Goal: Information Seeking & Learning: Learn about a topic

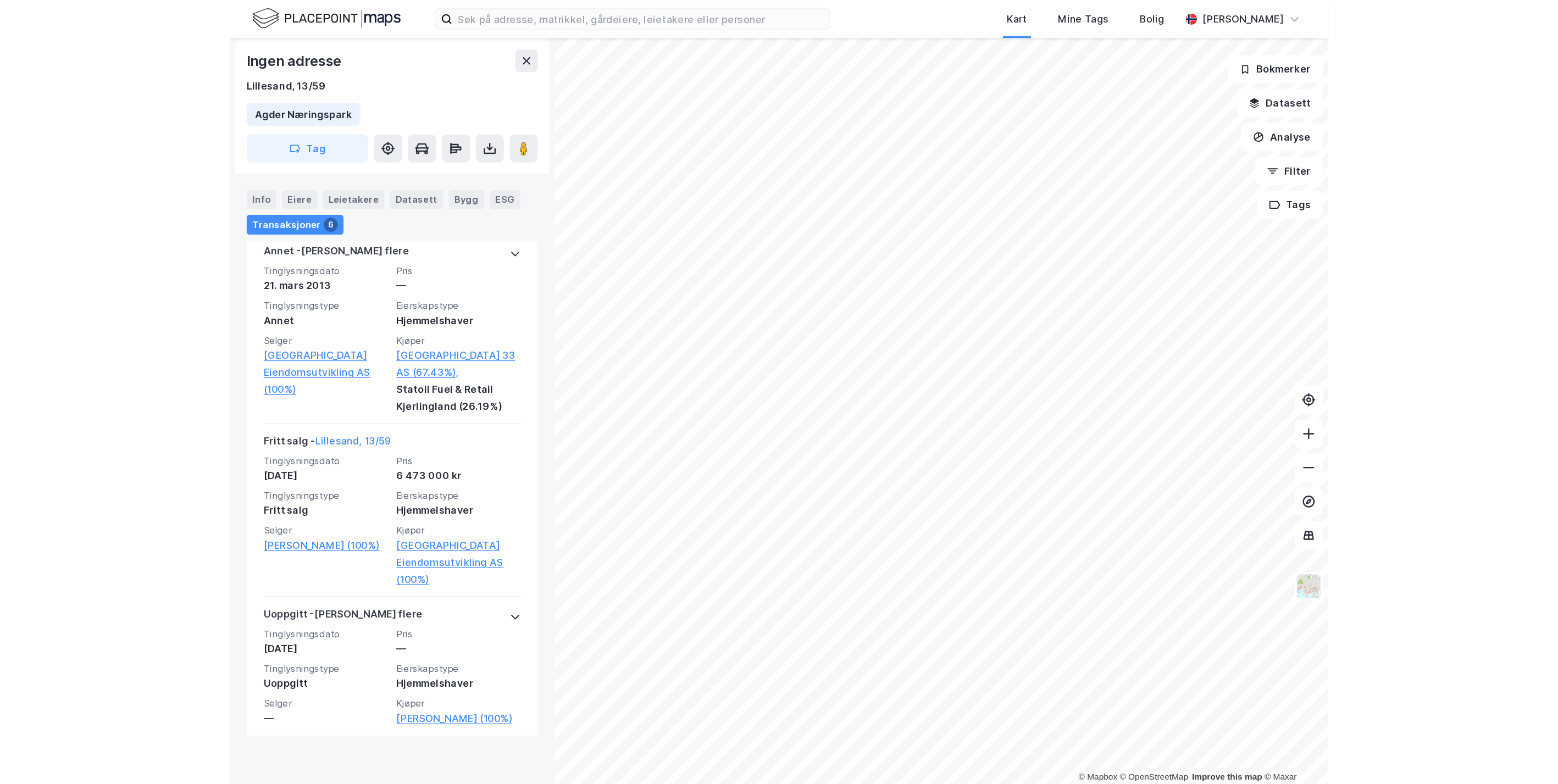
scroll to position [573, 0]
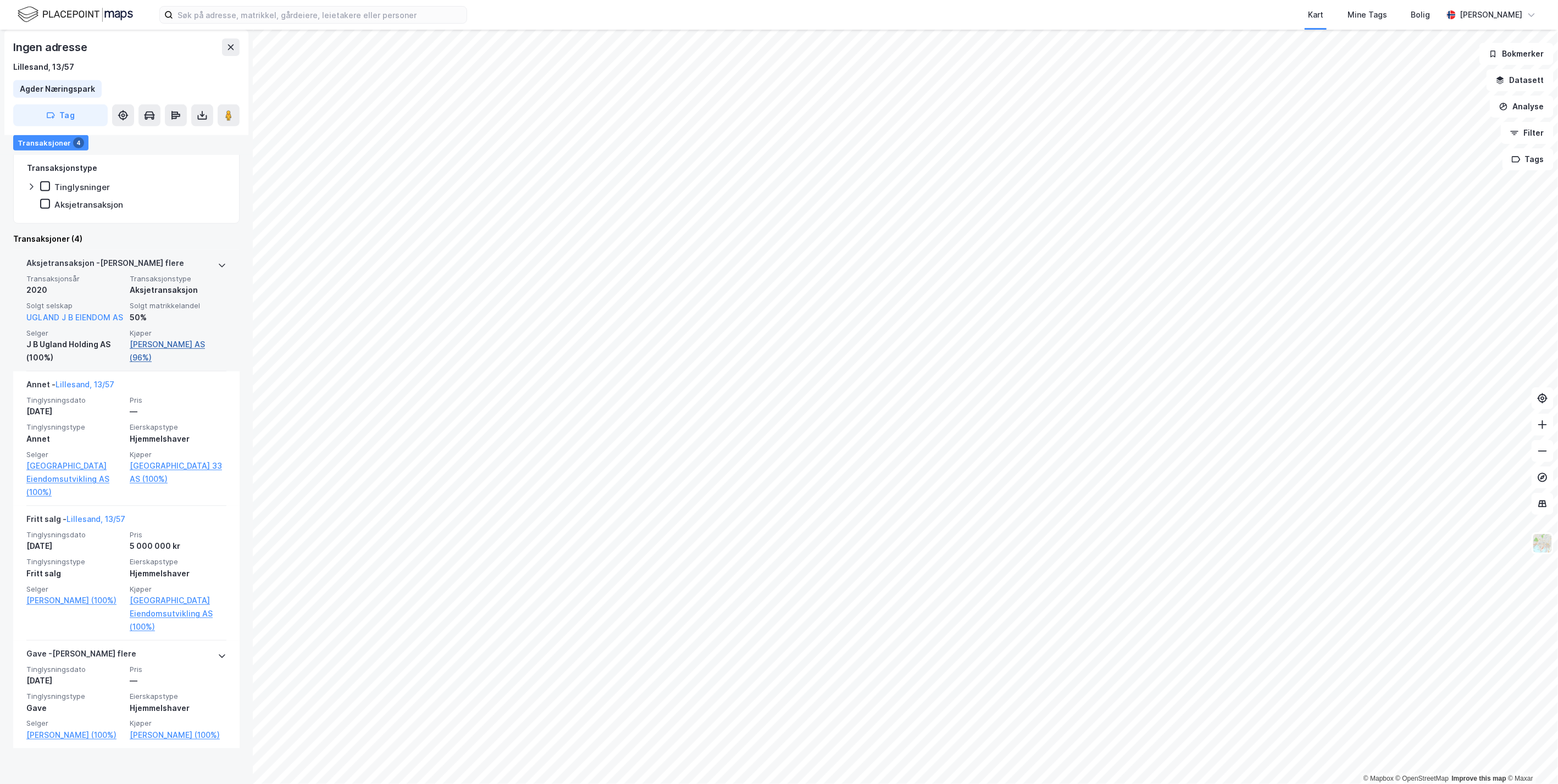
scroll to position [317, 0]
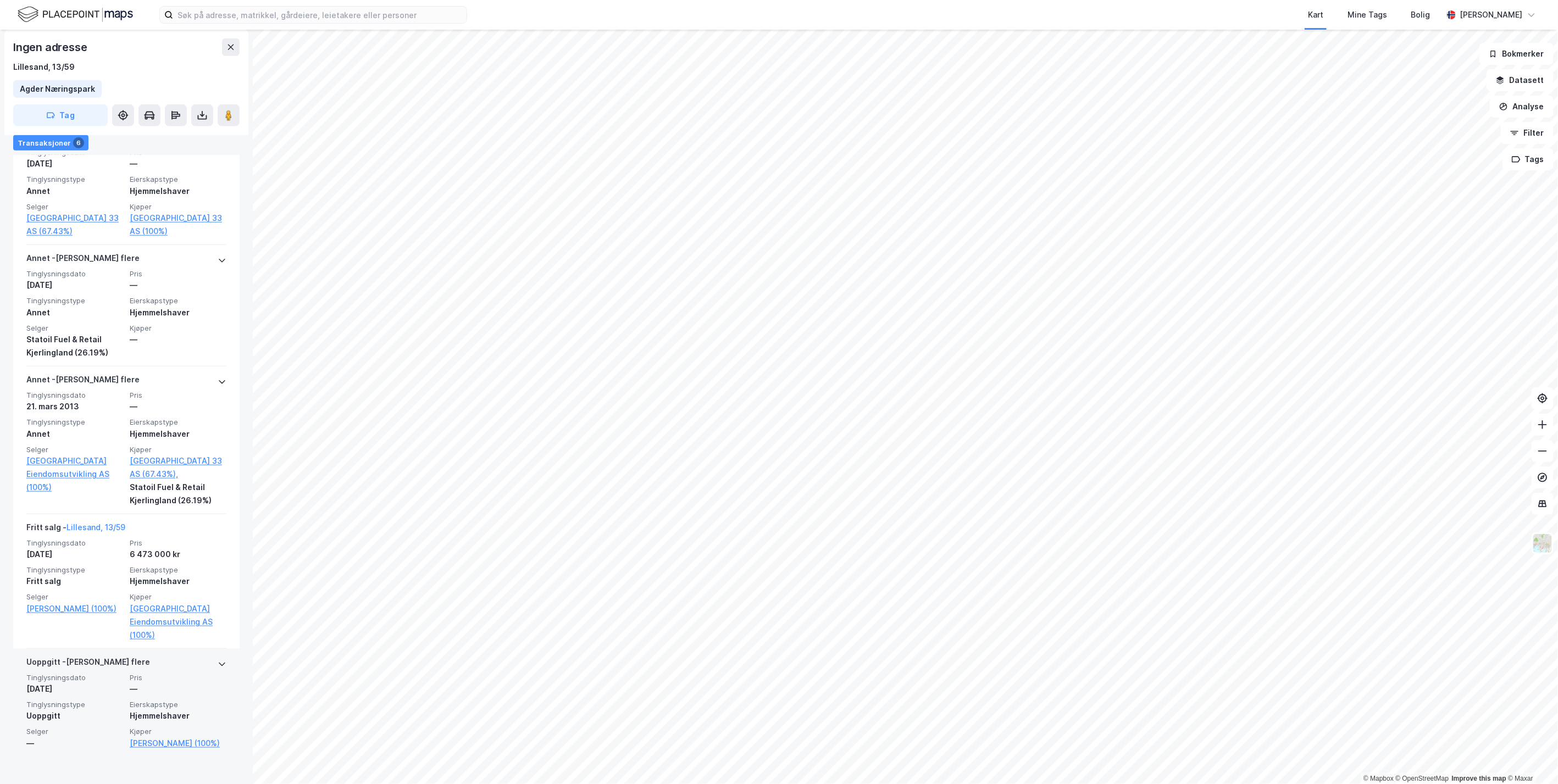
scroll to position [573, 0]
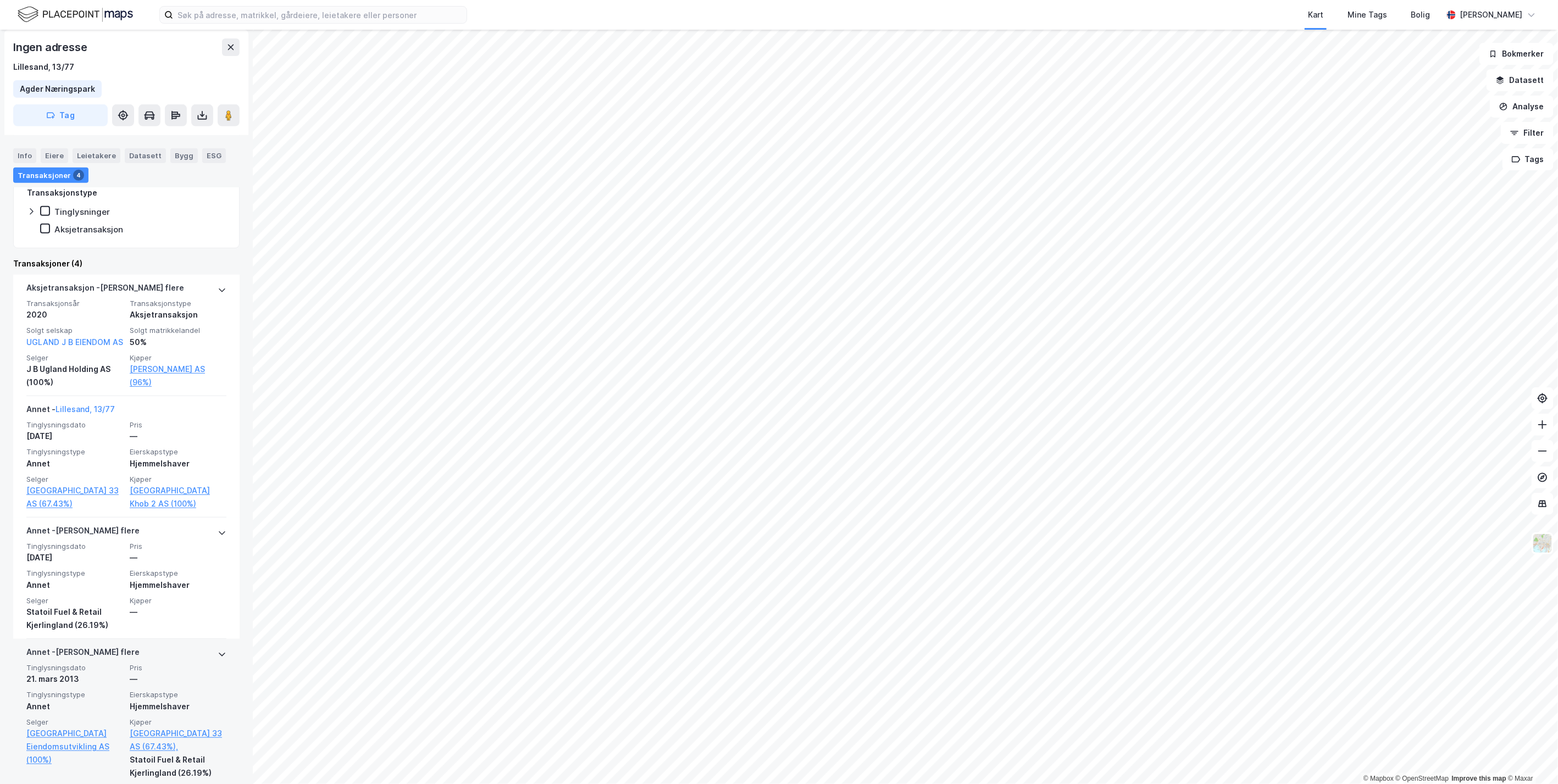
scroll to position [317, 0]
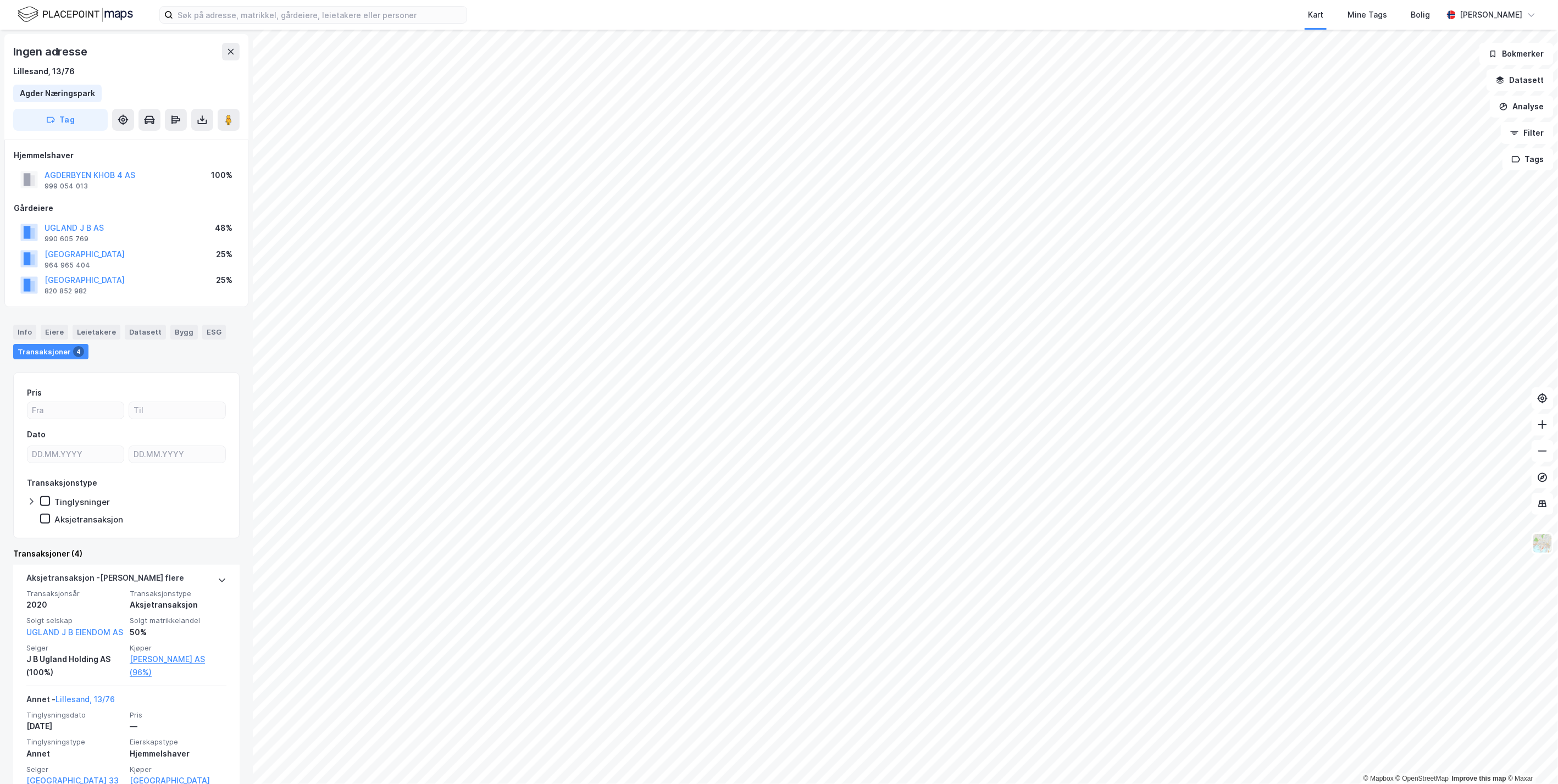
scroll to position [317, 0]
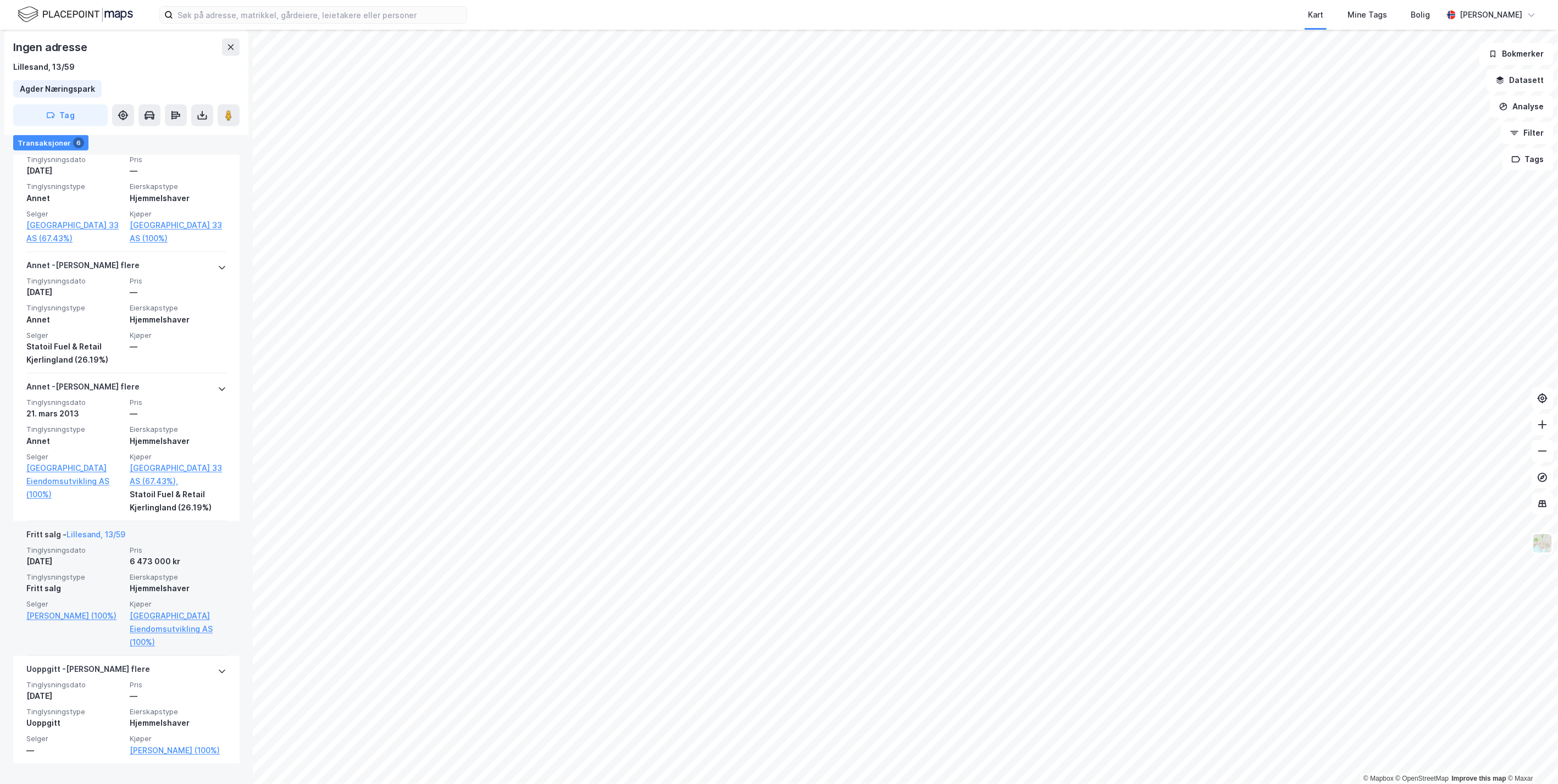
scroll to position [573, 0]
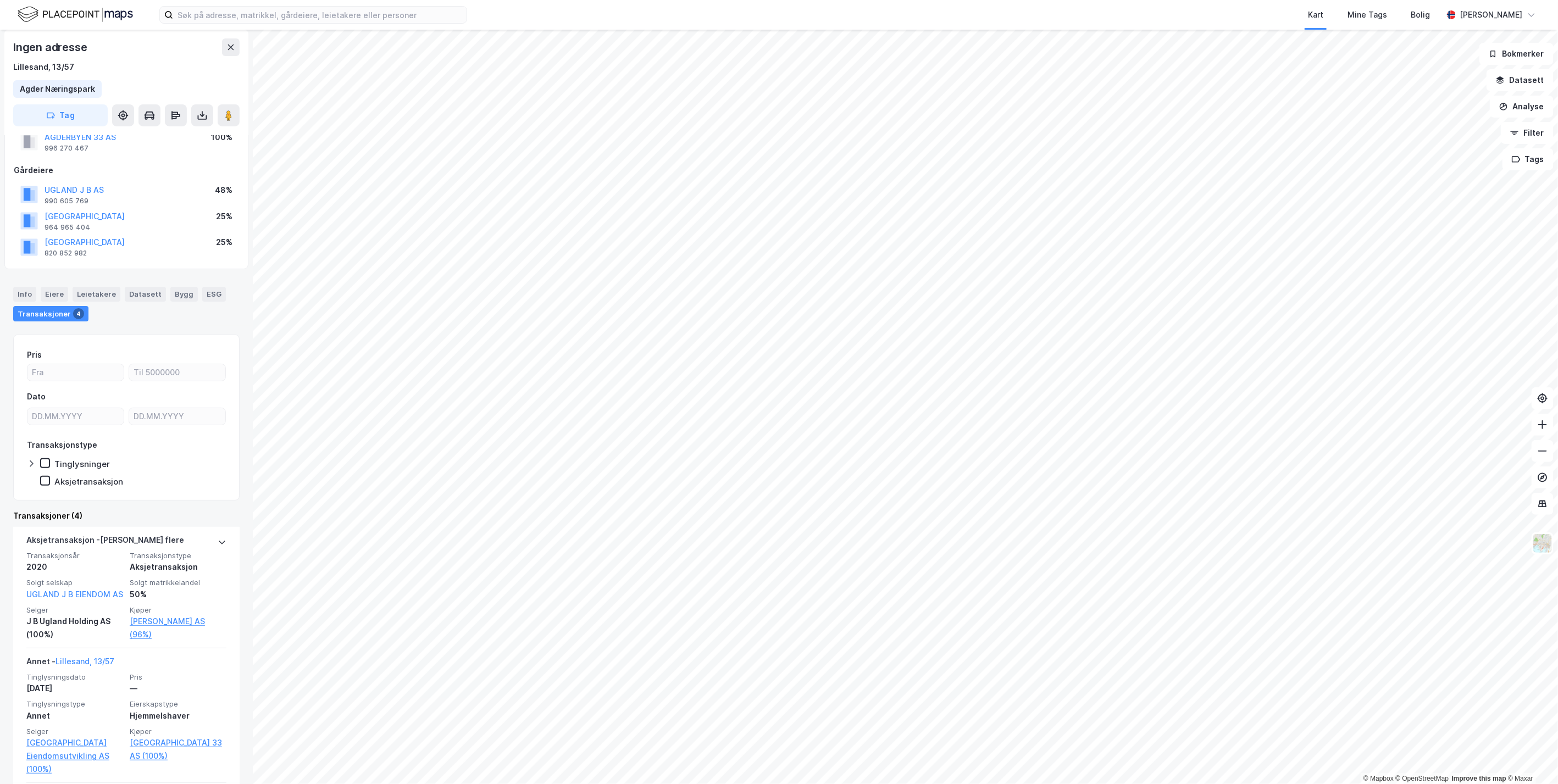
scroll to position [317, 0]
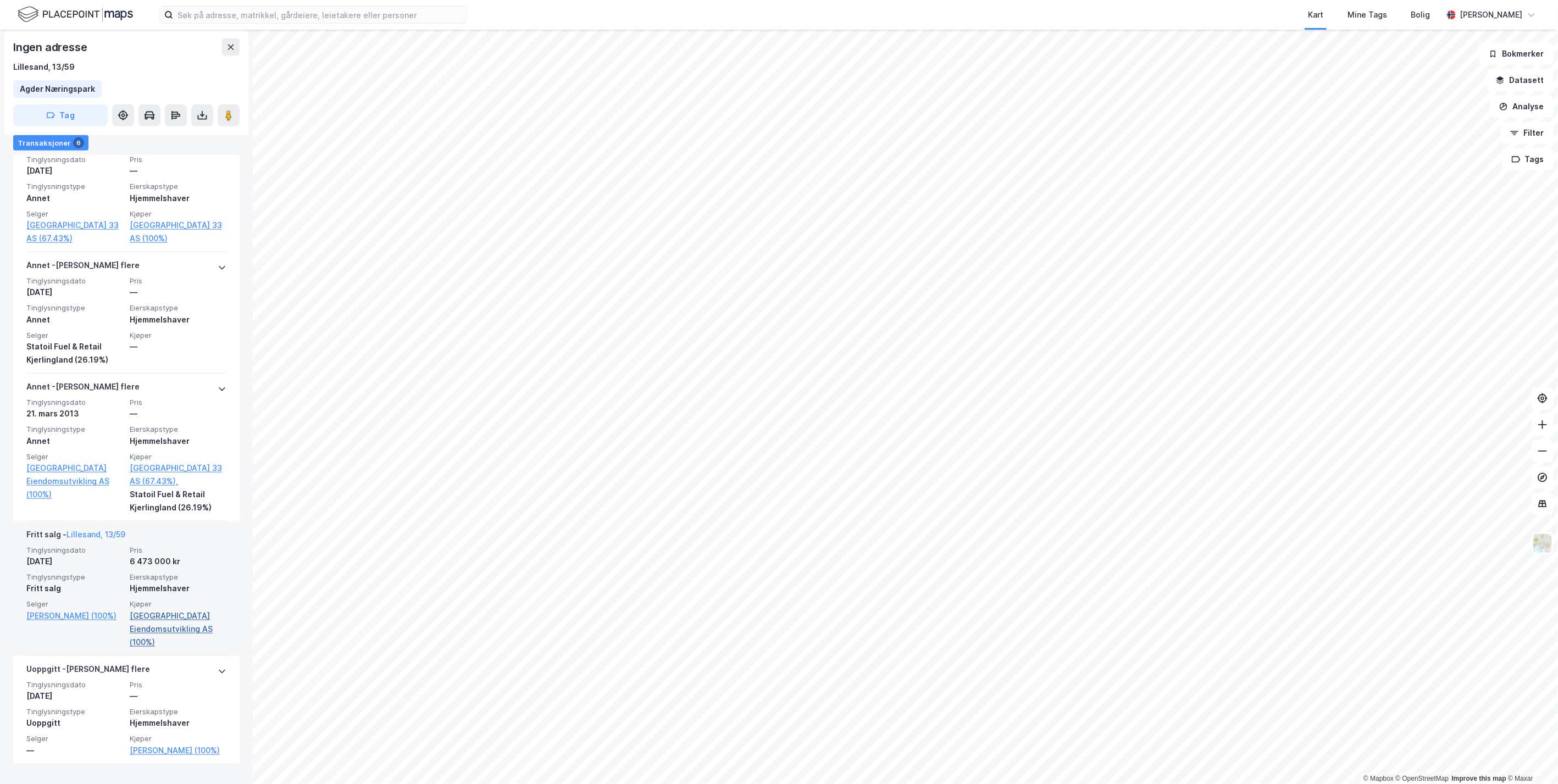
scroll to position [573, 0]
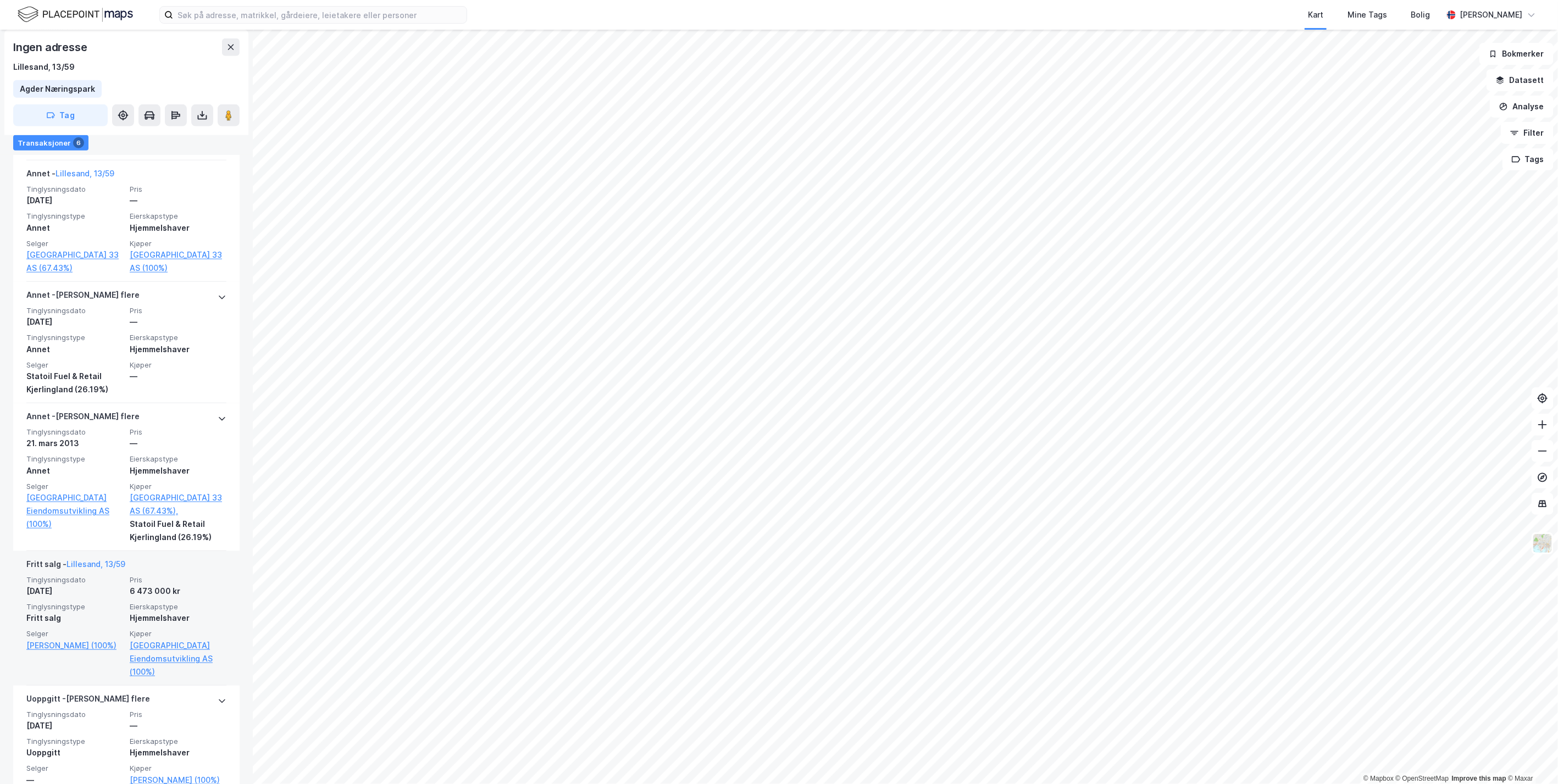
scroll to position [549, 0]
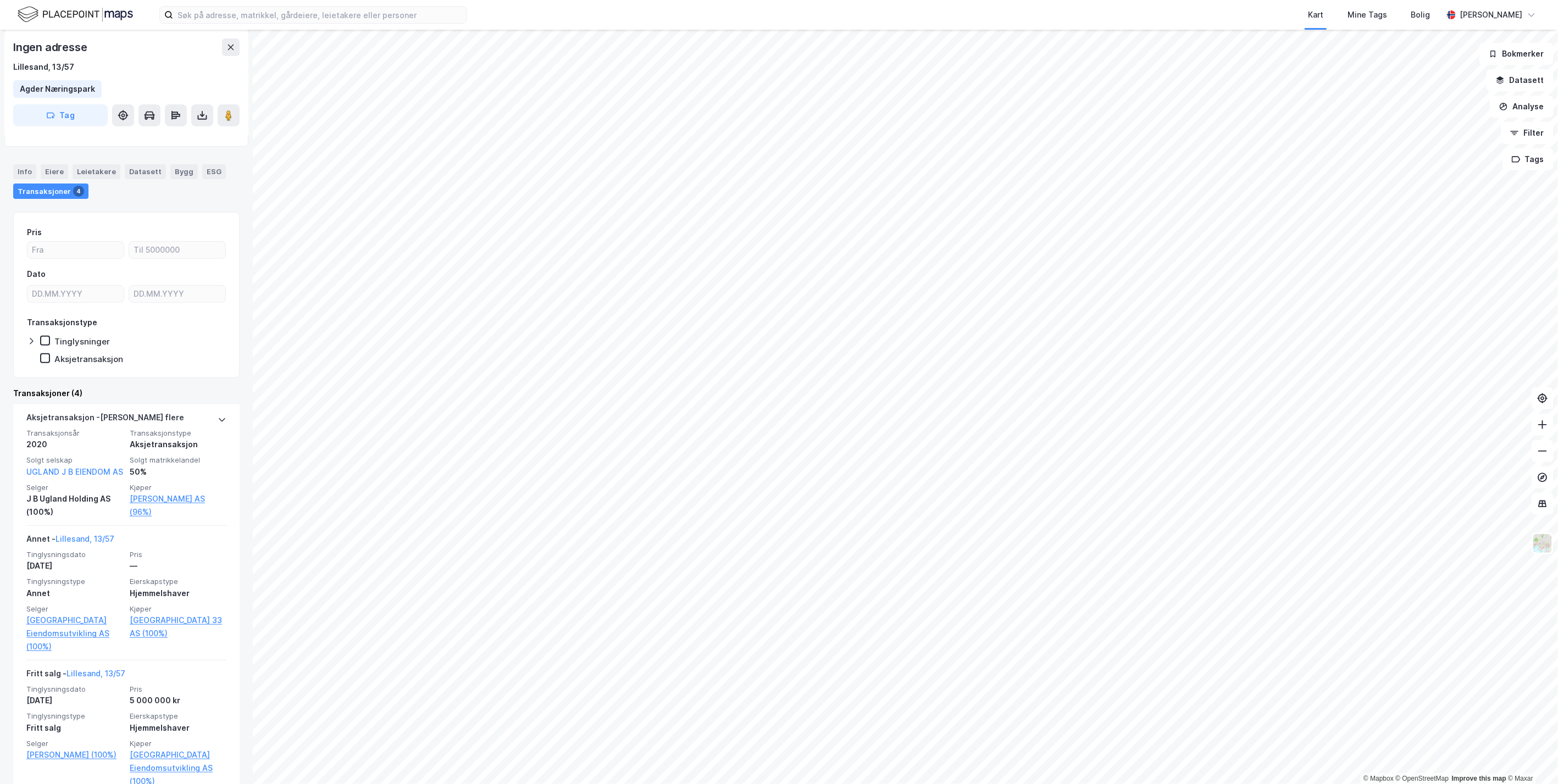
scroll to position [317, 0]
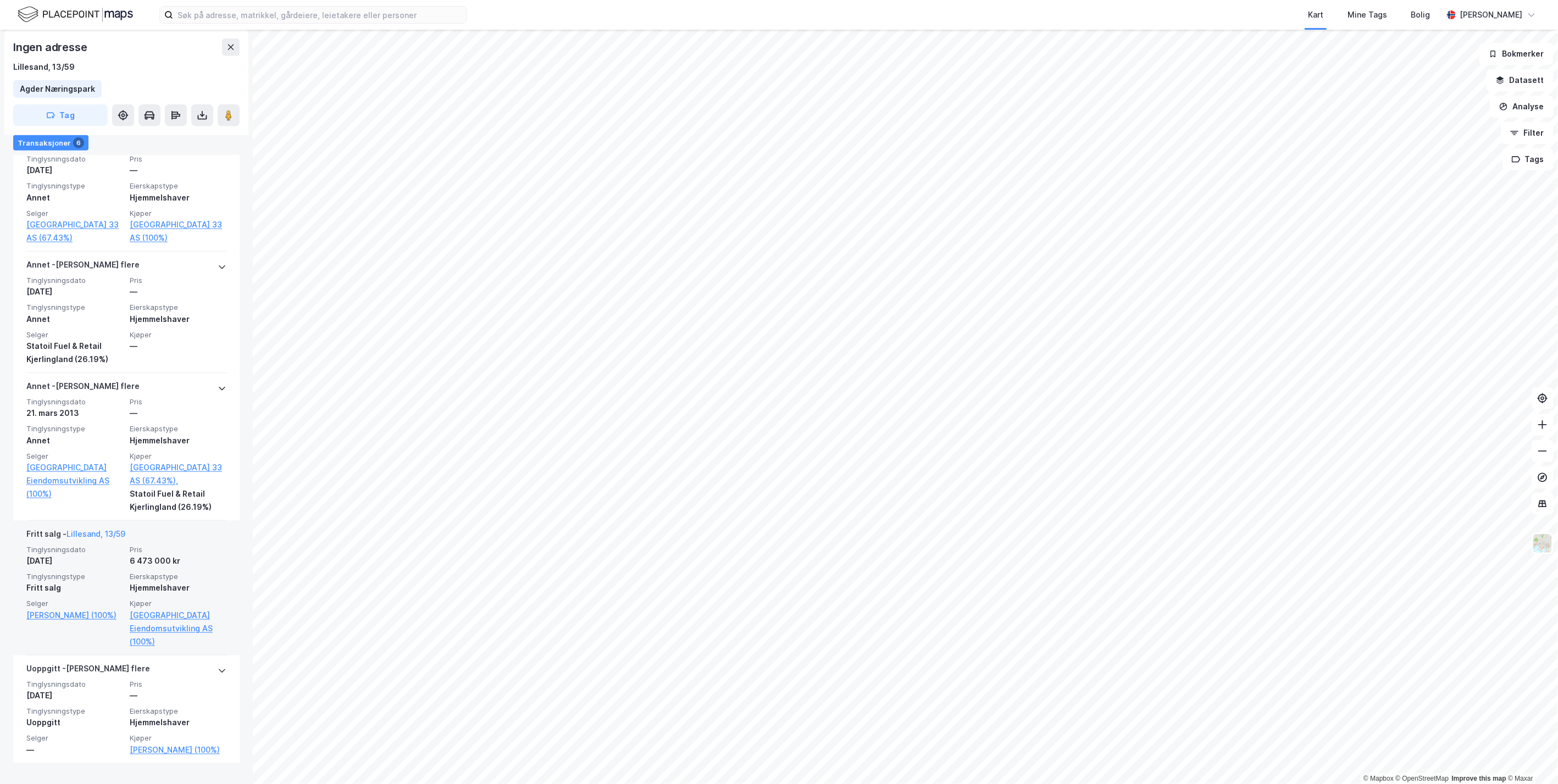
scroll to position [573, 0]
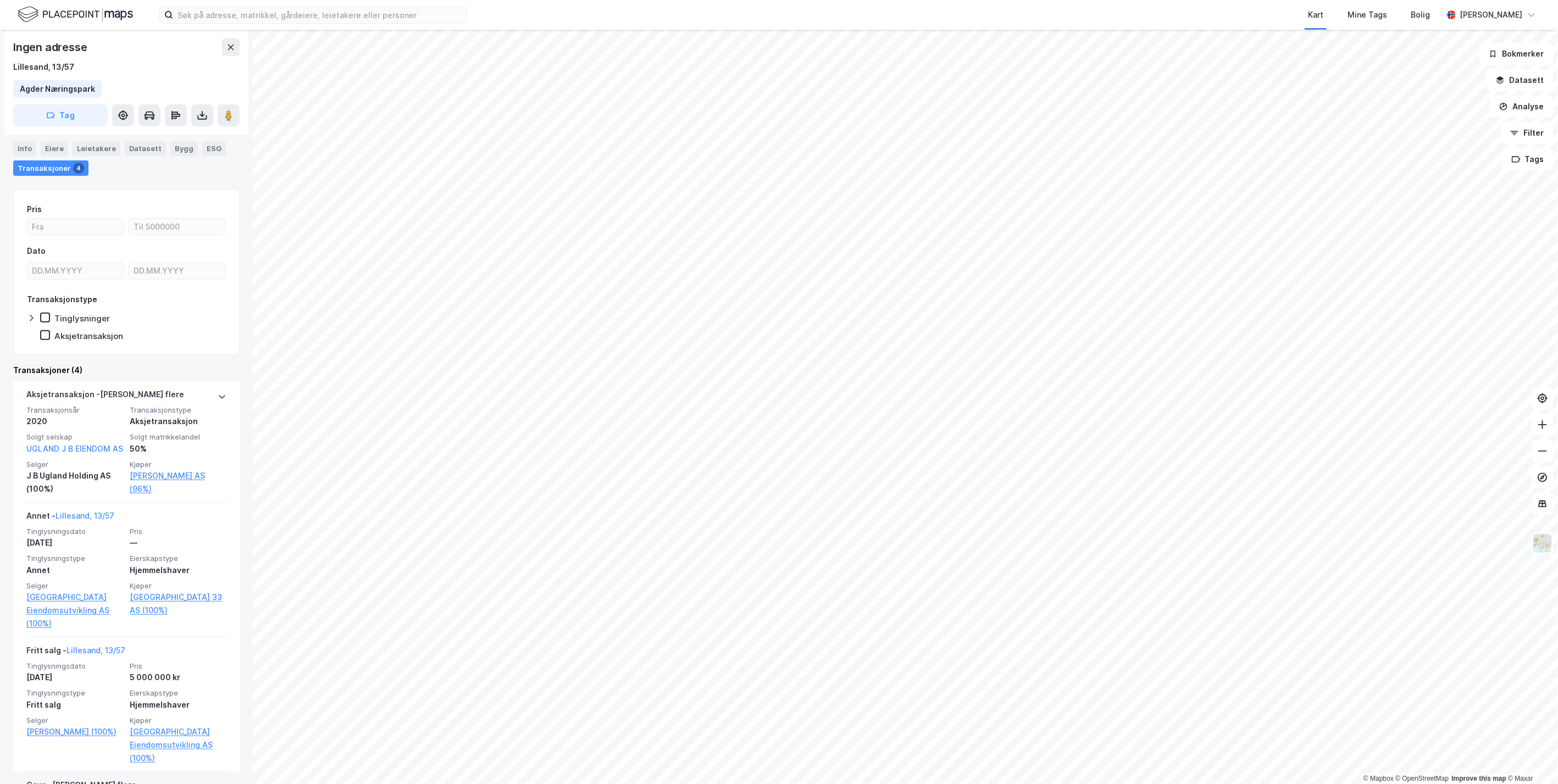
scroll to position [317, 0]
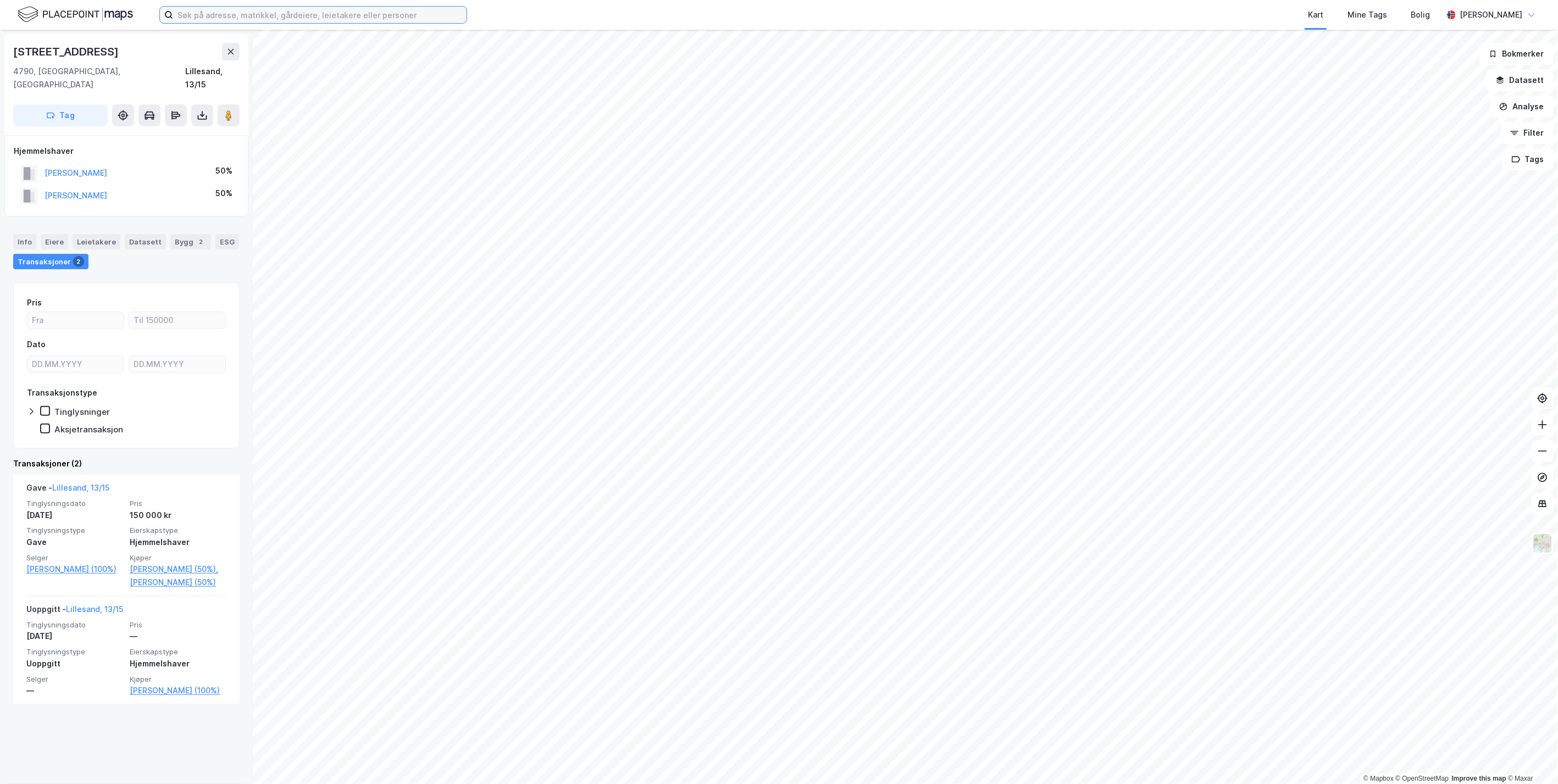
click at [378, 16] on input at bounding box center [319, 14] width 293 height 16
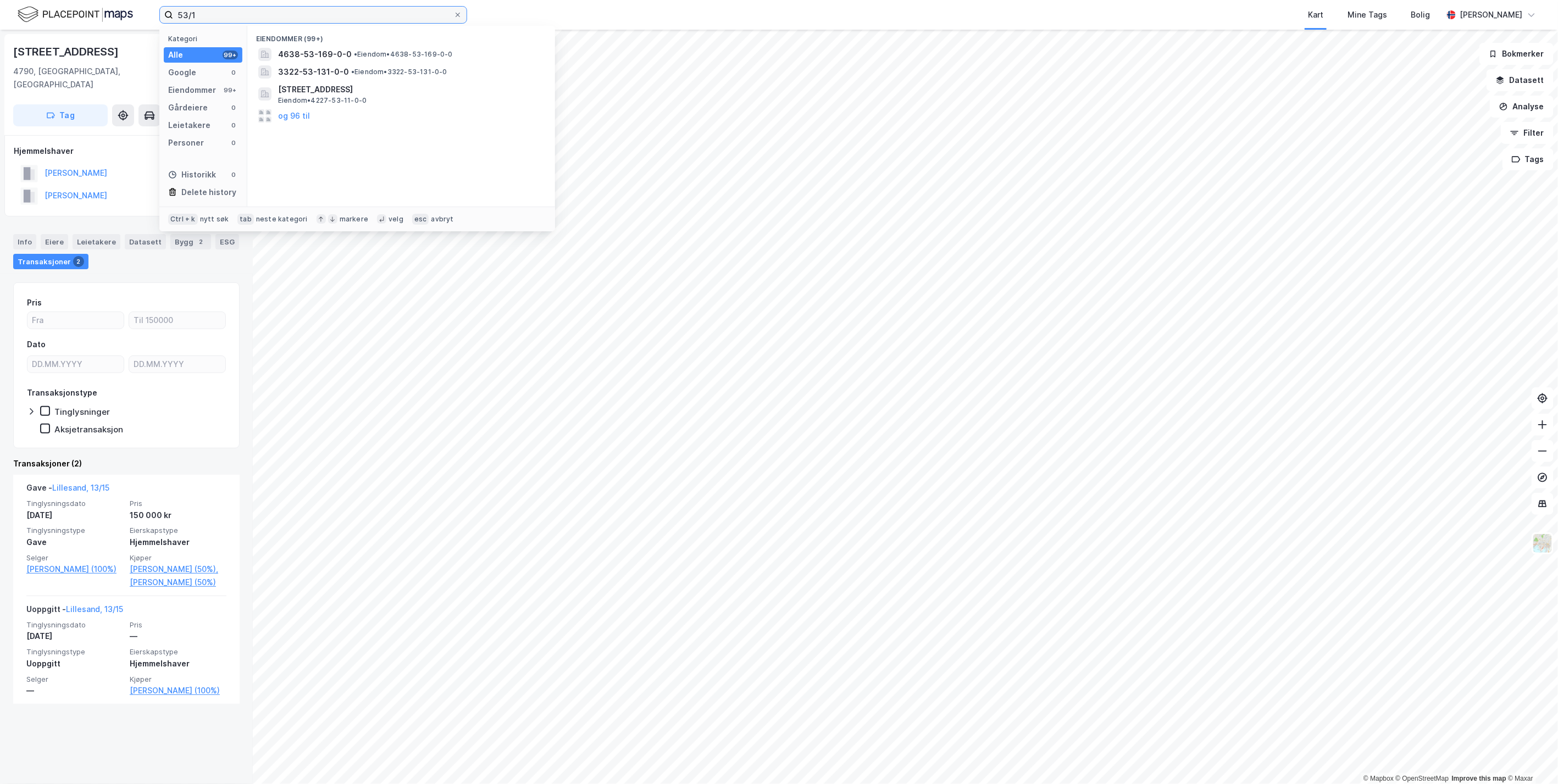
type input "53/1"
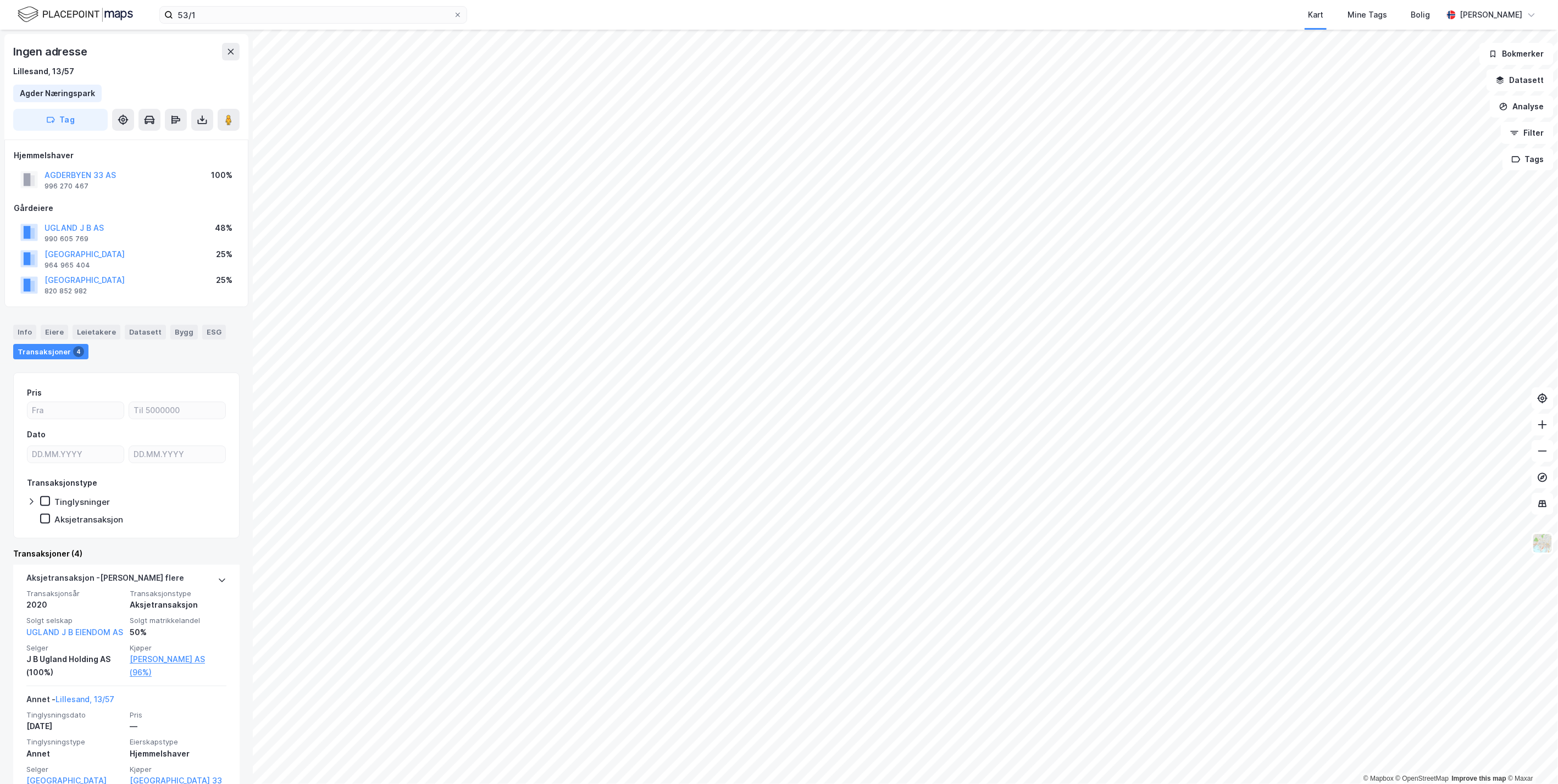
scroll to position [317, 0]
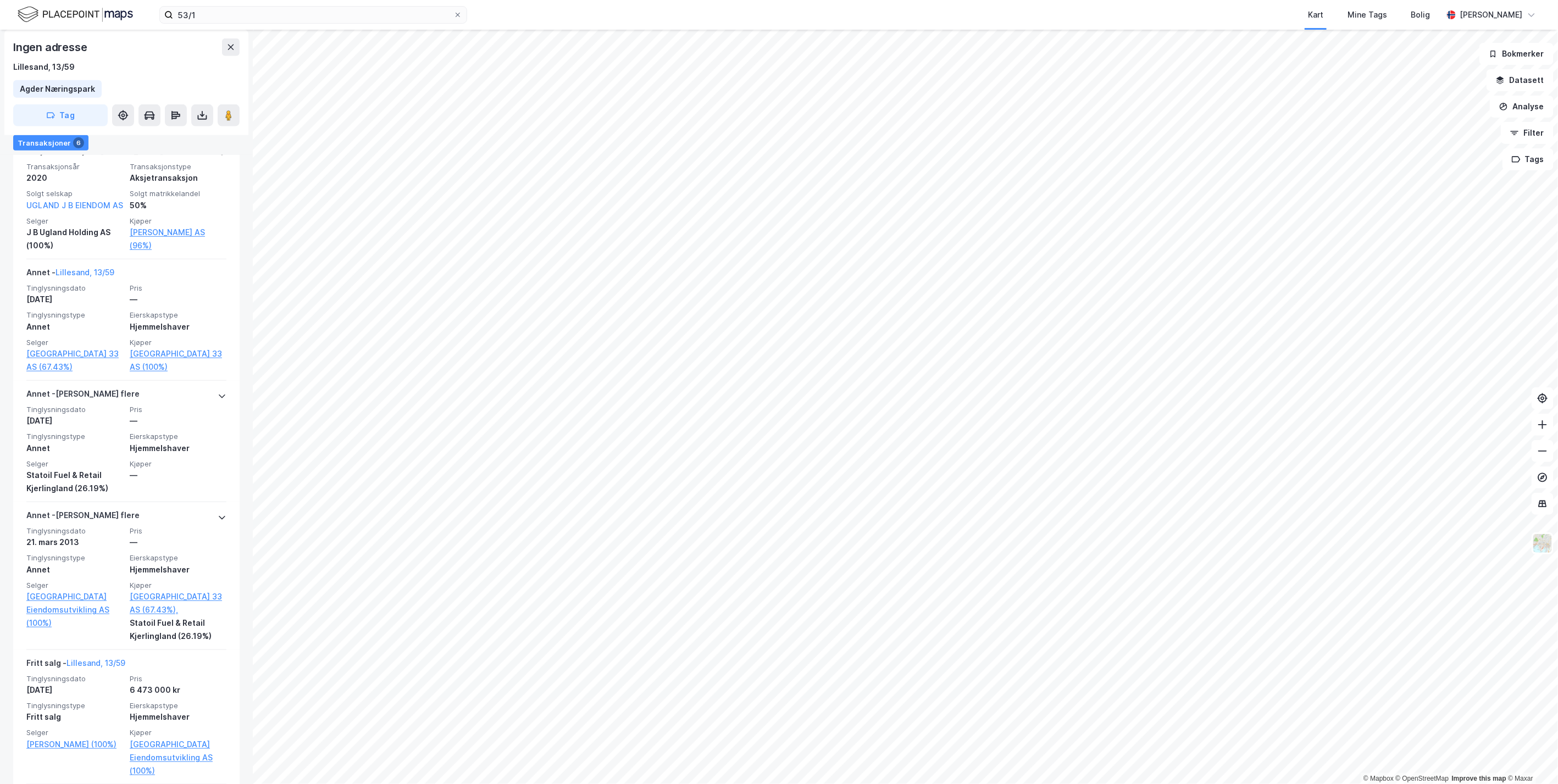
scroll to position [573, 0]
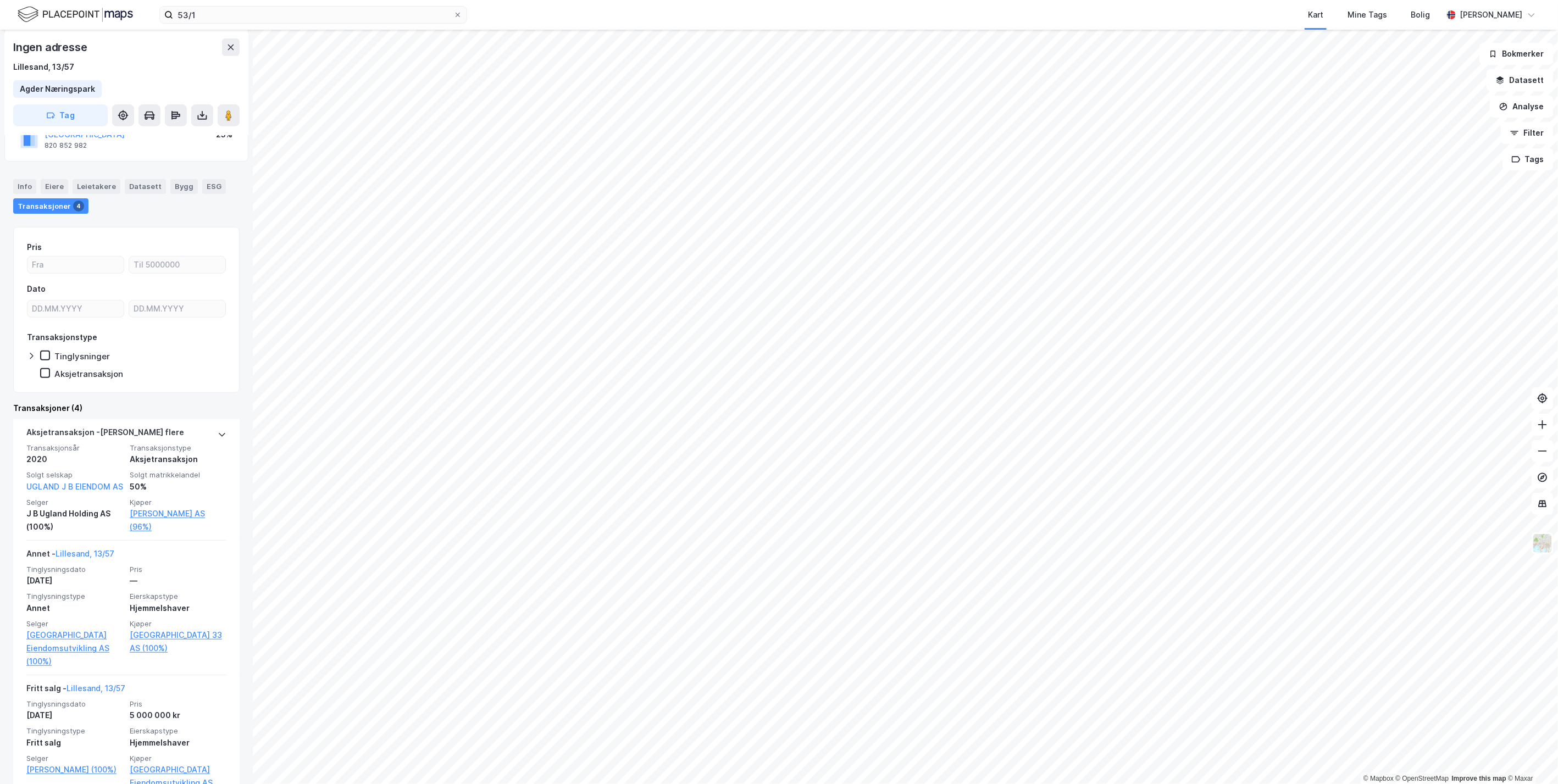
scroll to position [317, 0]
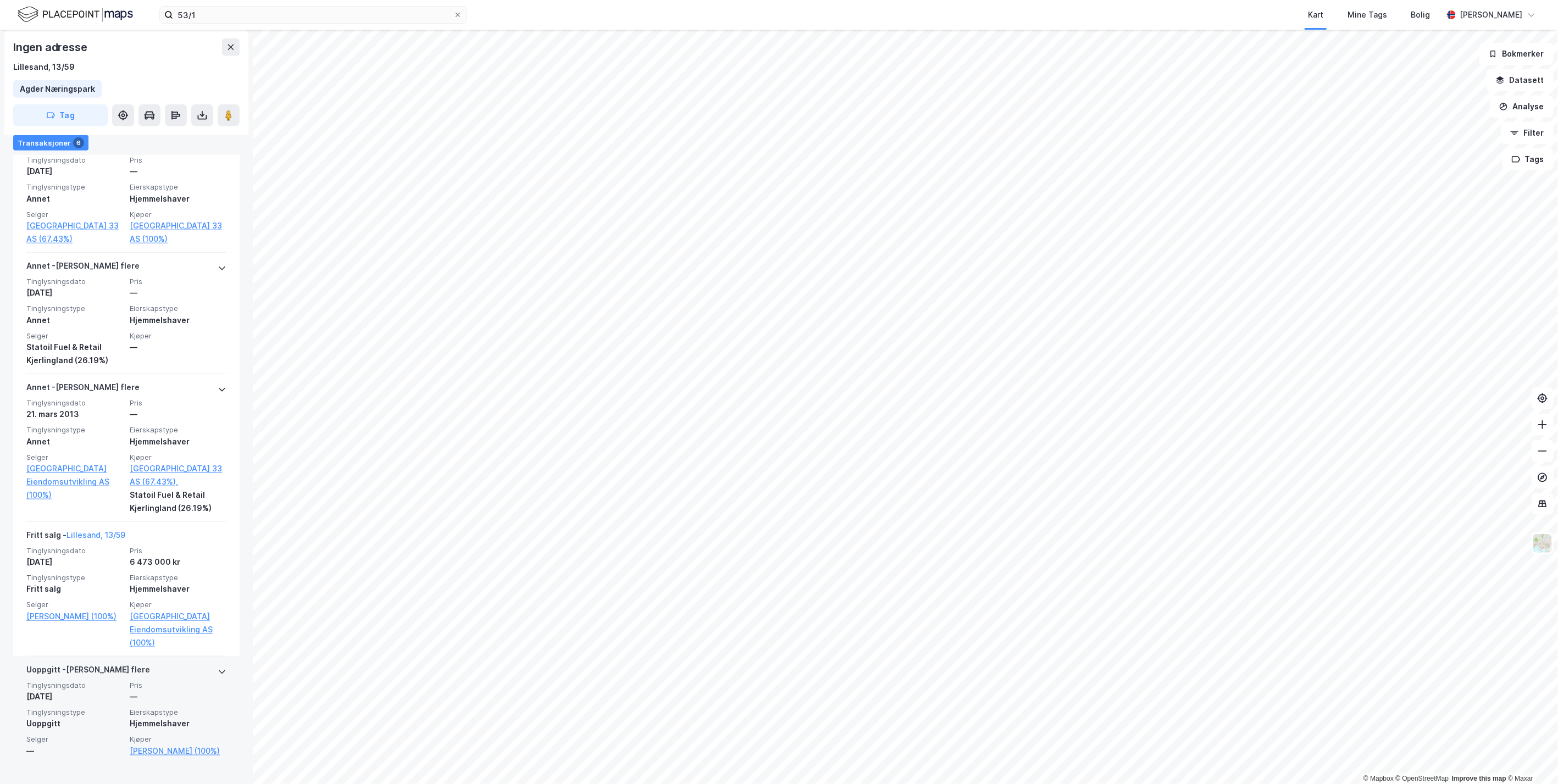
scroll to position [573, 0]
